Goal: Information Seeking & Learning: Learn about a topic

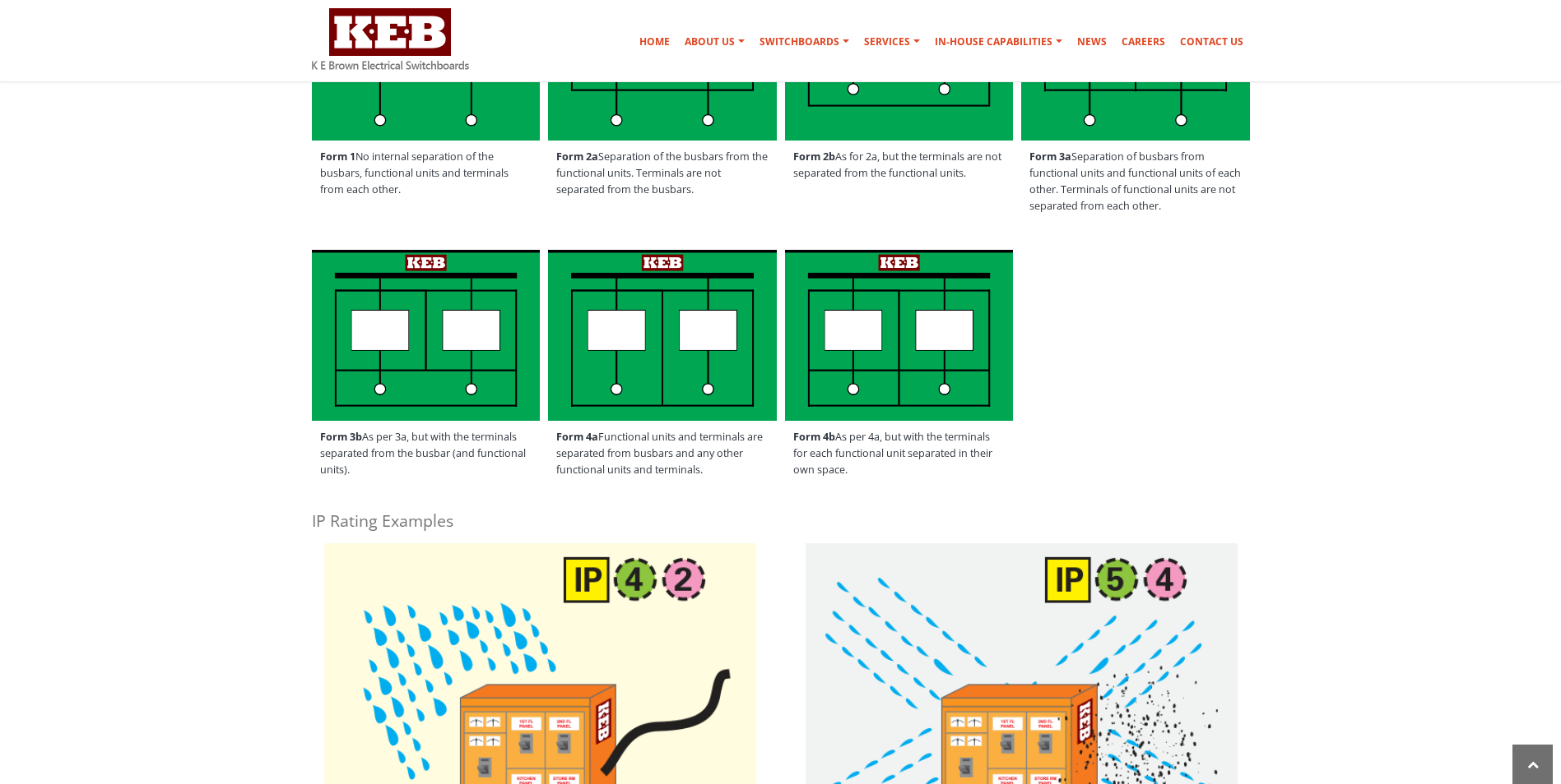
scroll to position [658, 0]
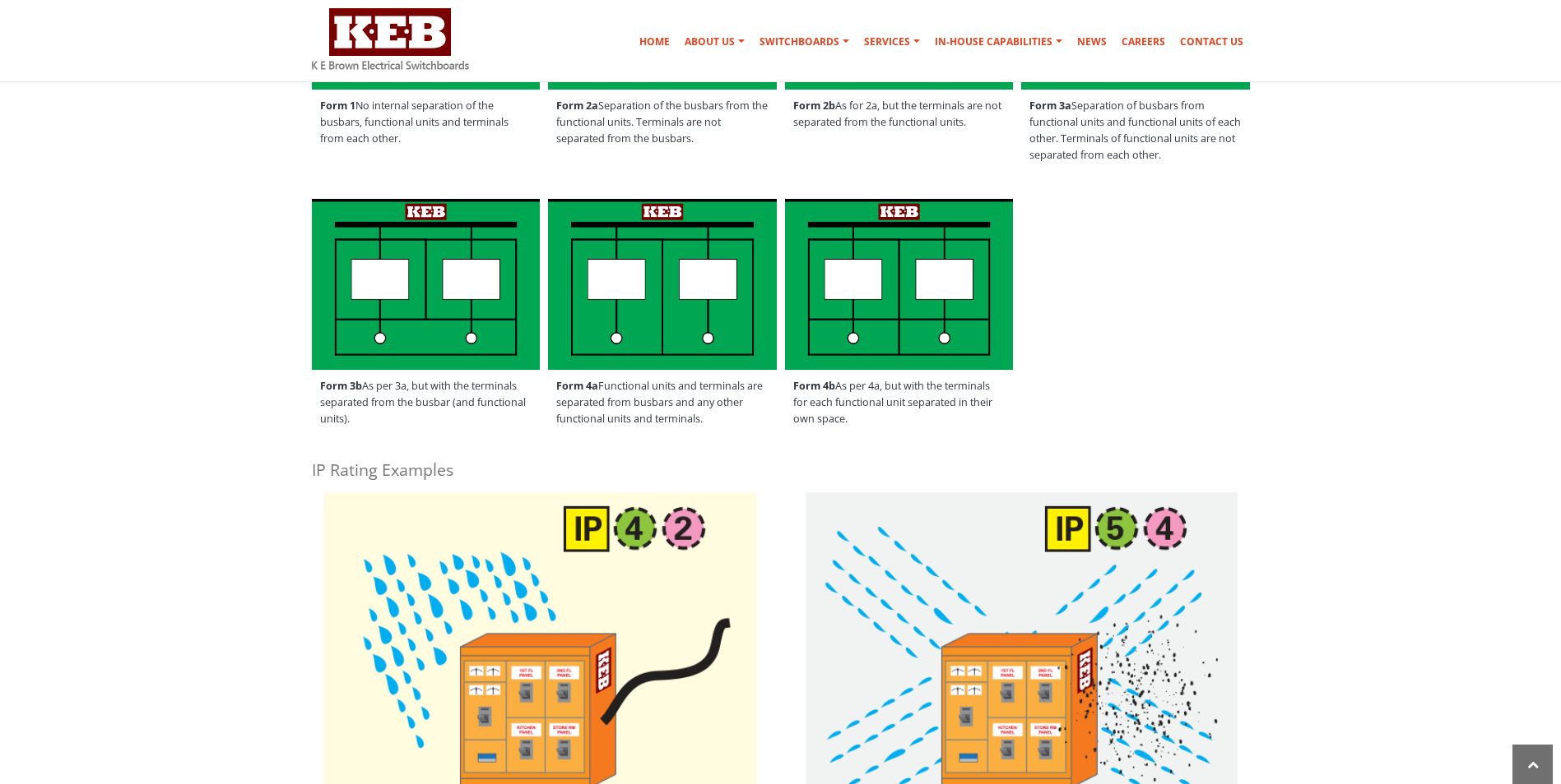
drag, startPoint x: 556, startPoint y: 389, endPoint x: 705, endPoint y: 415, distance: 151.3
click at [705, 415] on span "Form 4a Functional units and terminals are separated from busbars and any other…" at bounding box center [662, 402] width 229 height 66
click at [1117, 415] on div "Form 3b As per 3a, but with the terminals separated from the busbar (and functi…" at bounding box center [780, 321] width 963 height 251
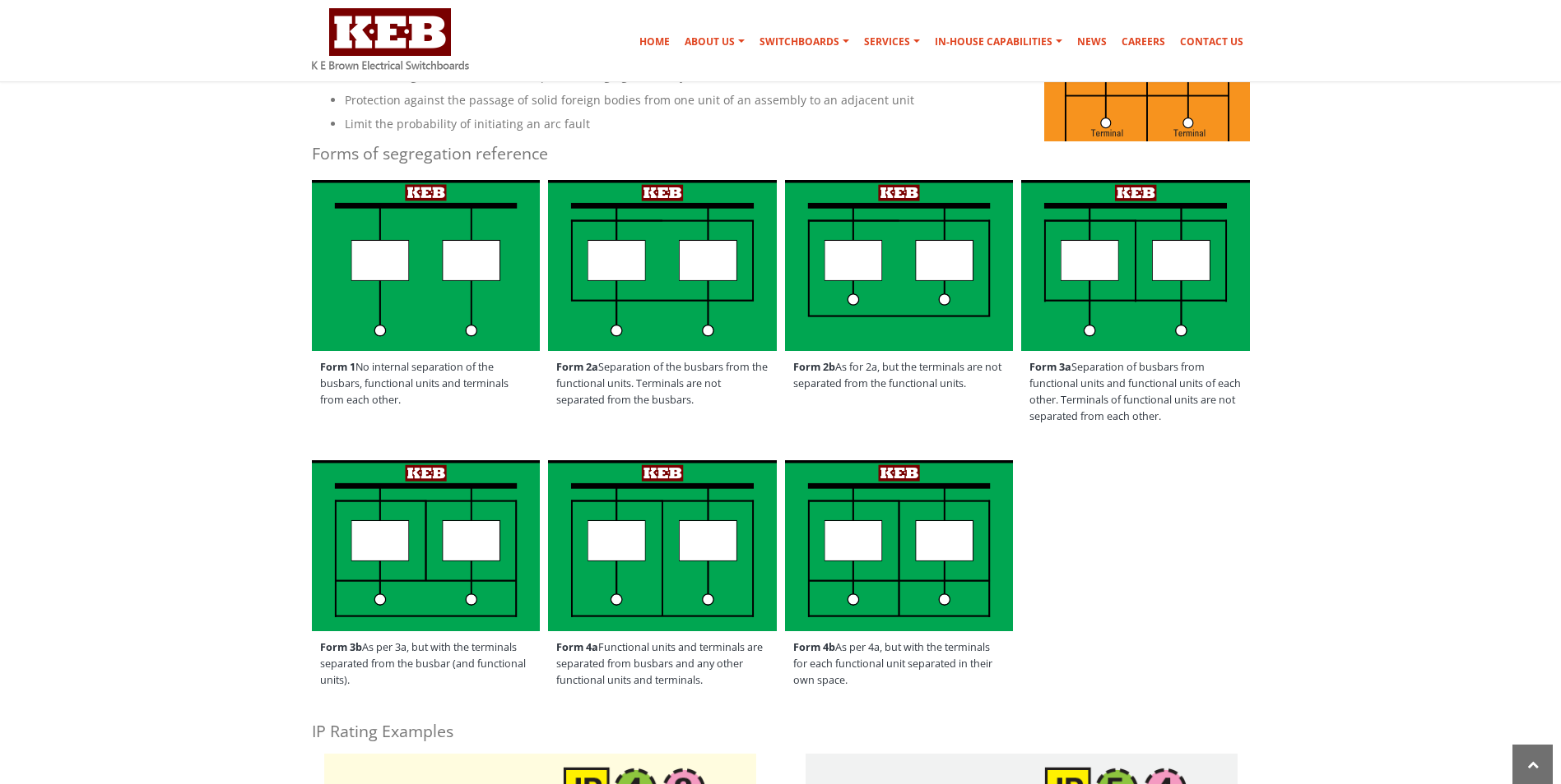
scroll to position [411, 0]
